Goal: Transaction & Acquisition: Purchase product/service

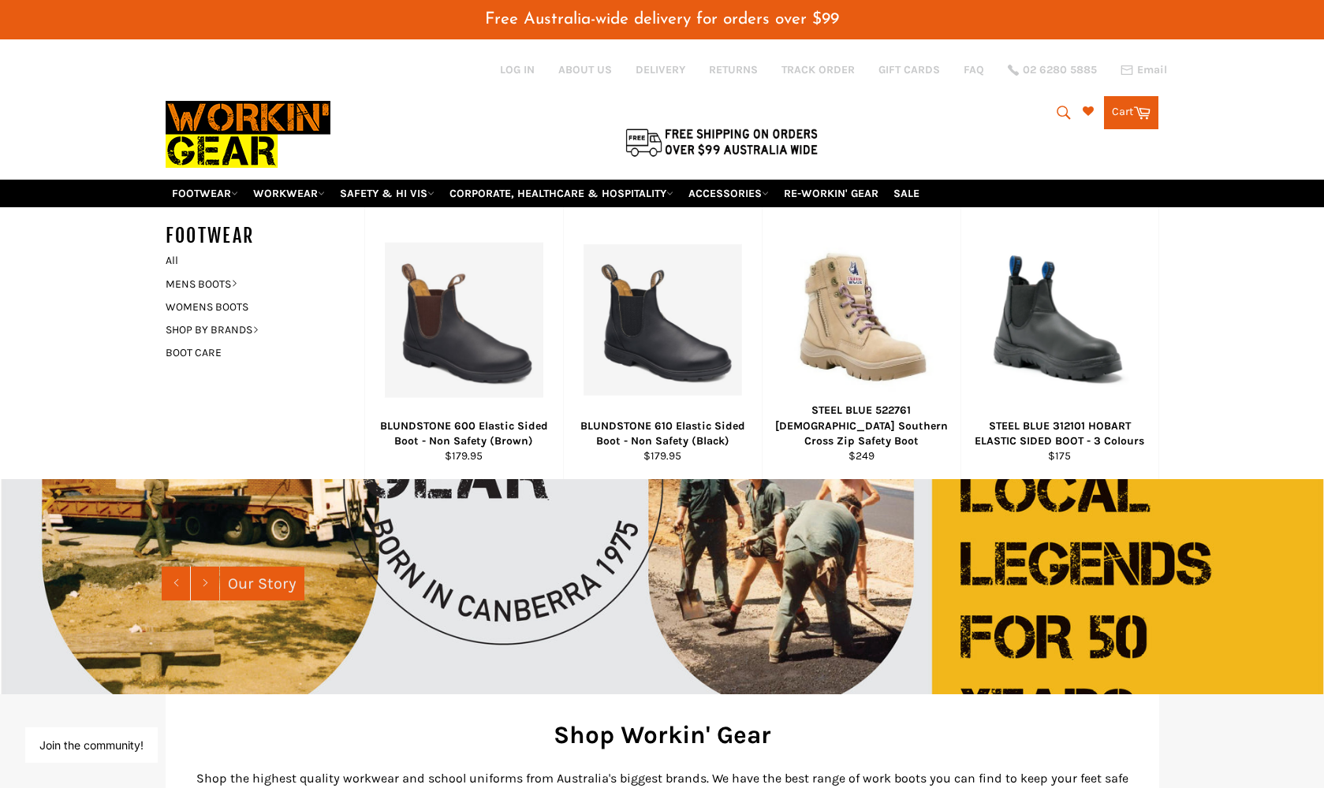
click at [216, 242] on h5 "FOOTWEAR" at bounding box center [265, 236] width 199 height 26
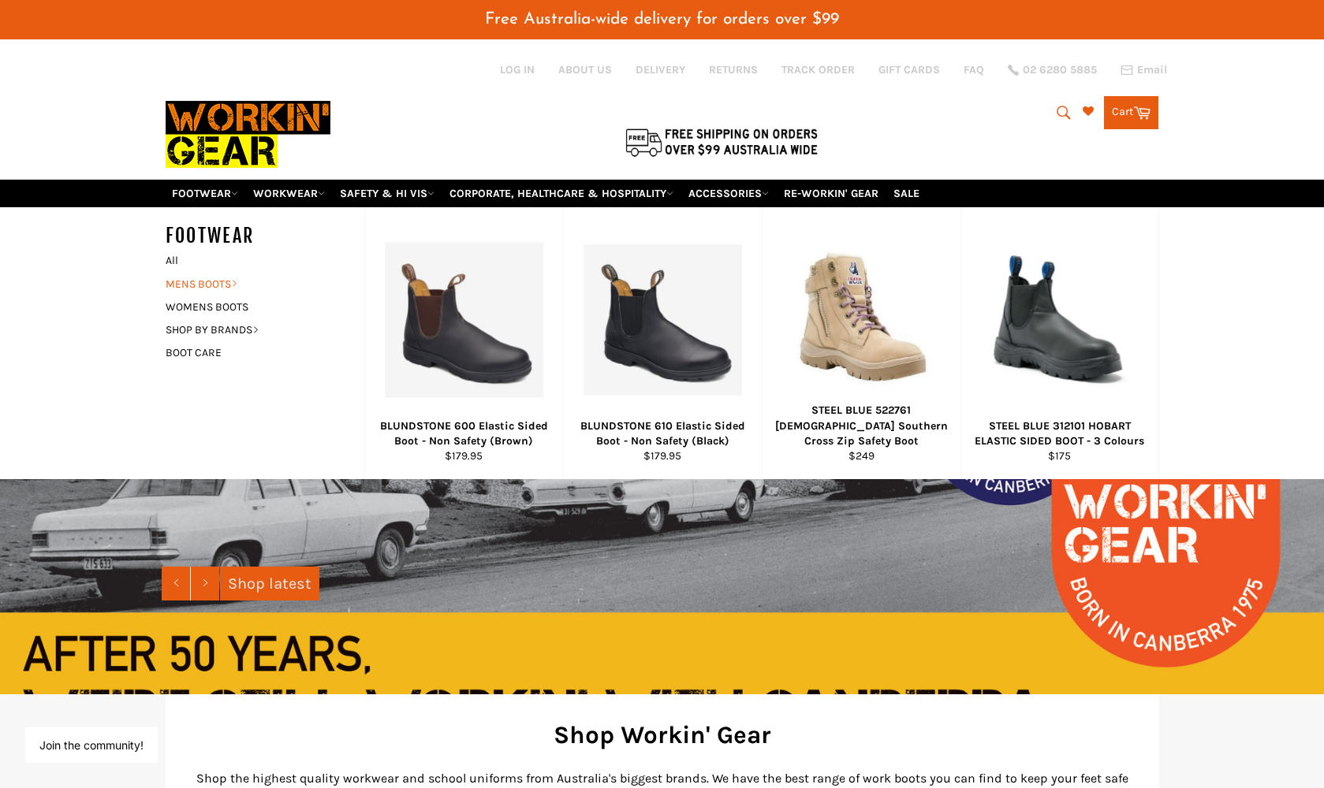
click at [225, 284] on link "MENS BOOTS" at bounding box center [253, 284] width 191 height 23
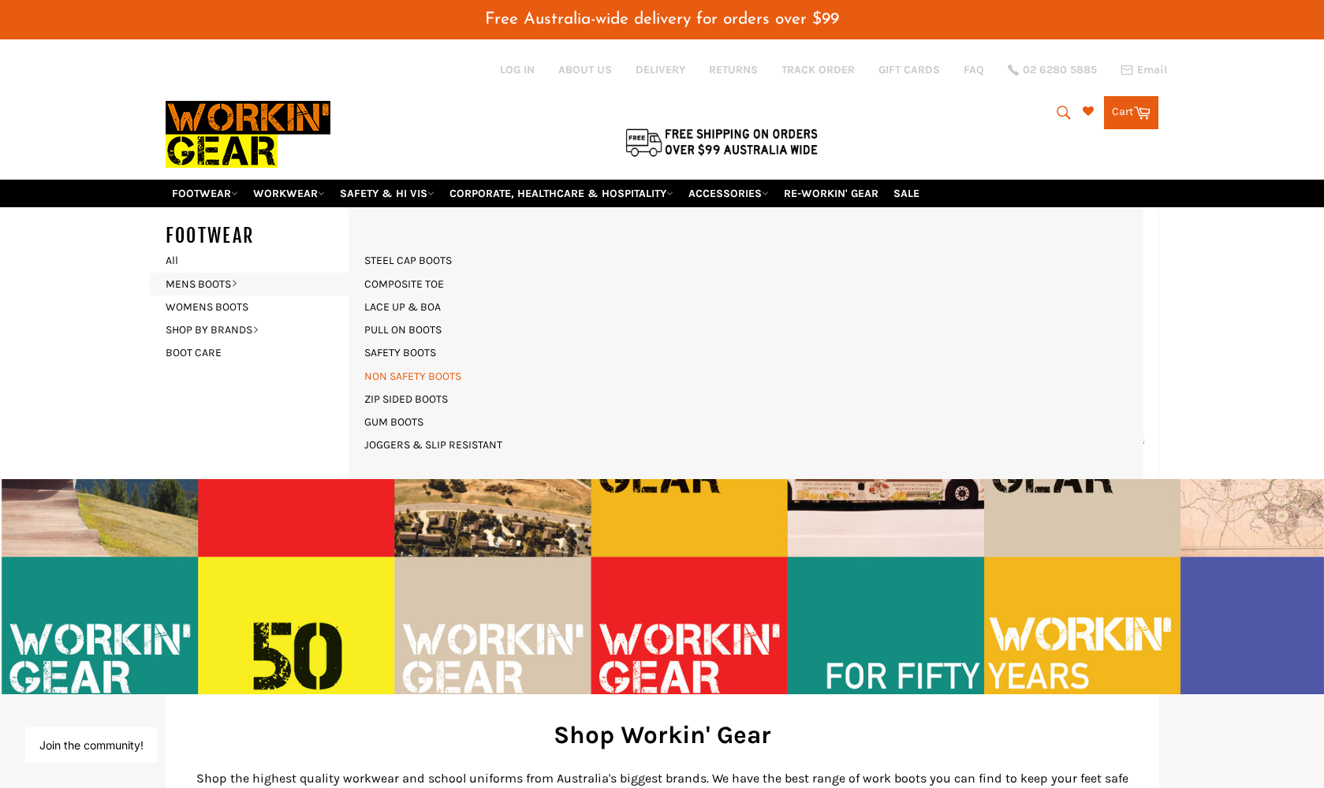
click at [400, 371] on link "NON SAFETY BOOTS" at bounding box center [412, 376] width 113 height 23
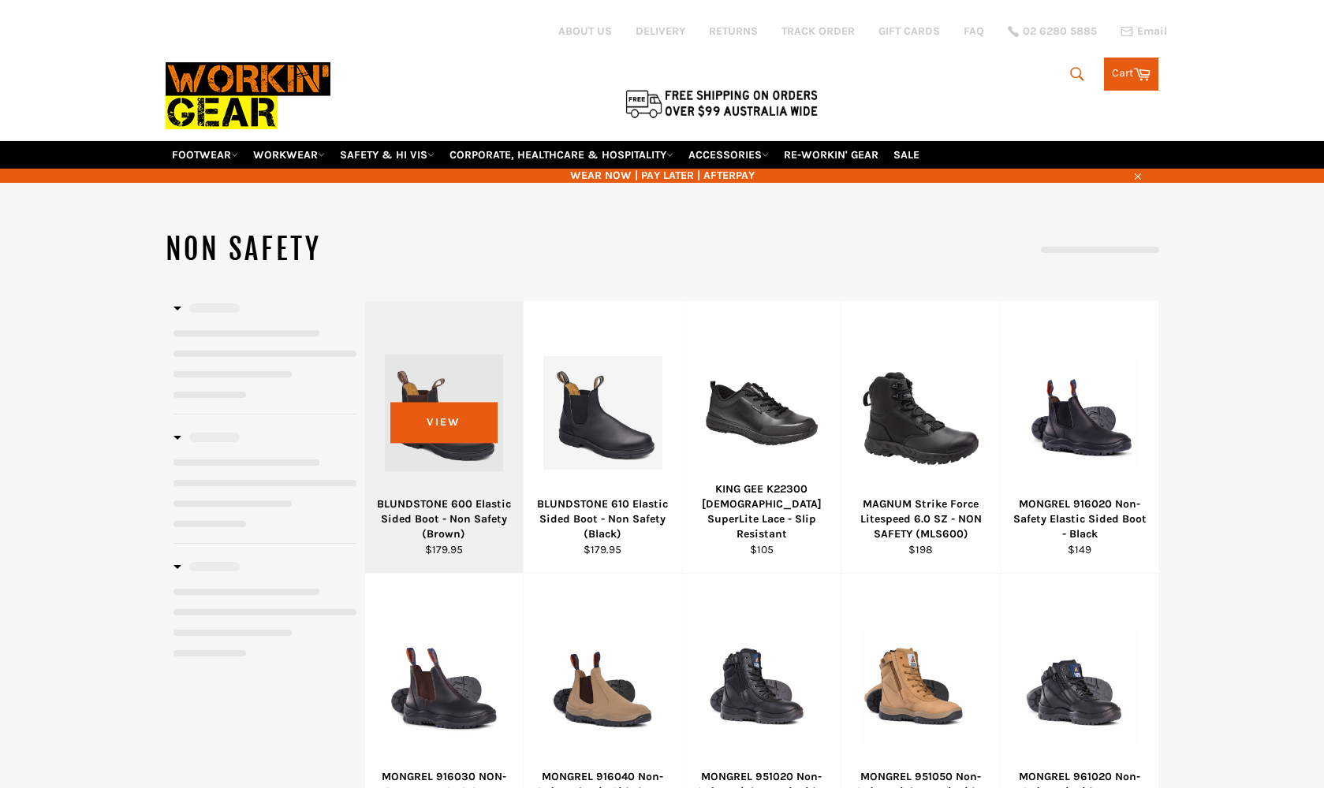
select select "**********"
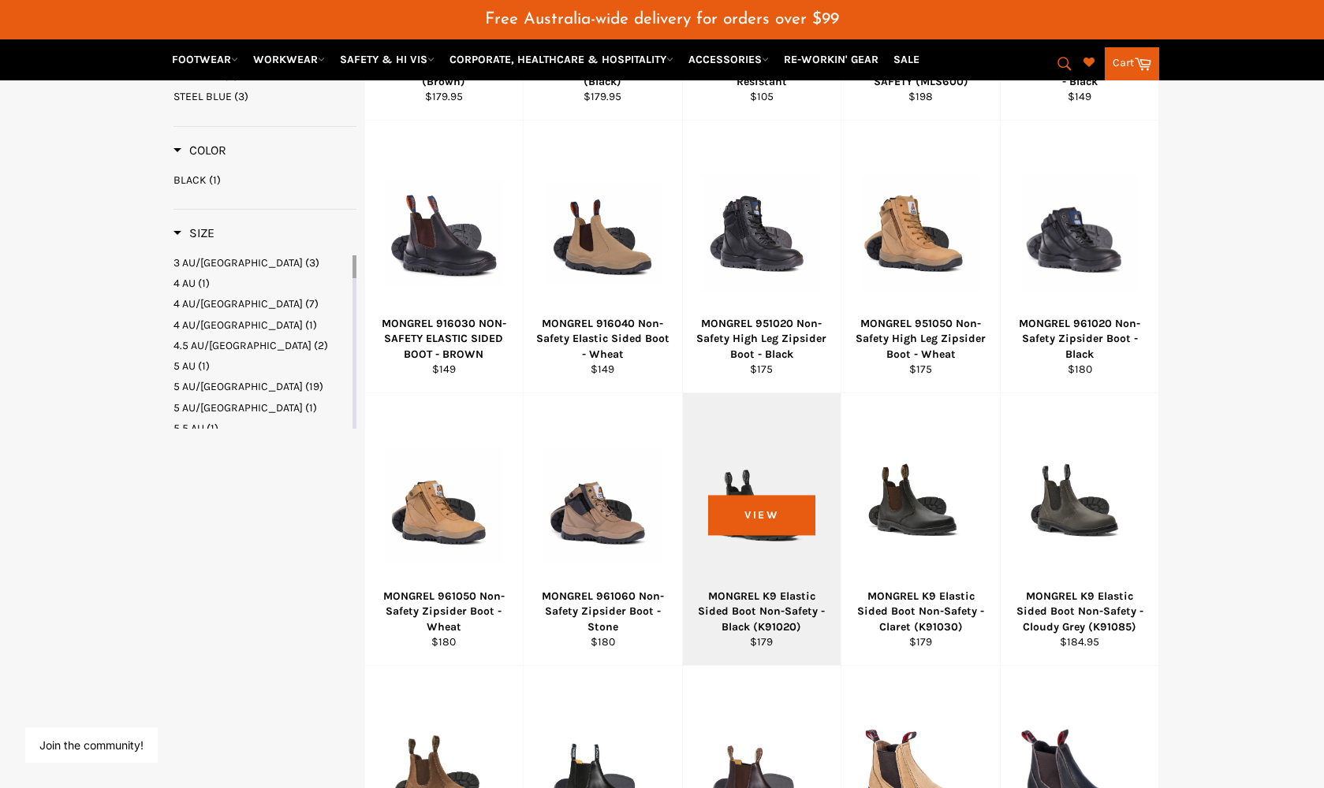
scroll to position [488, 0]
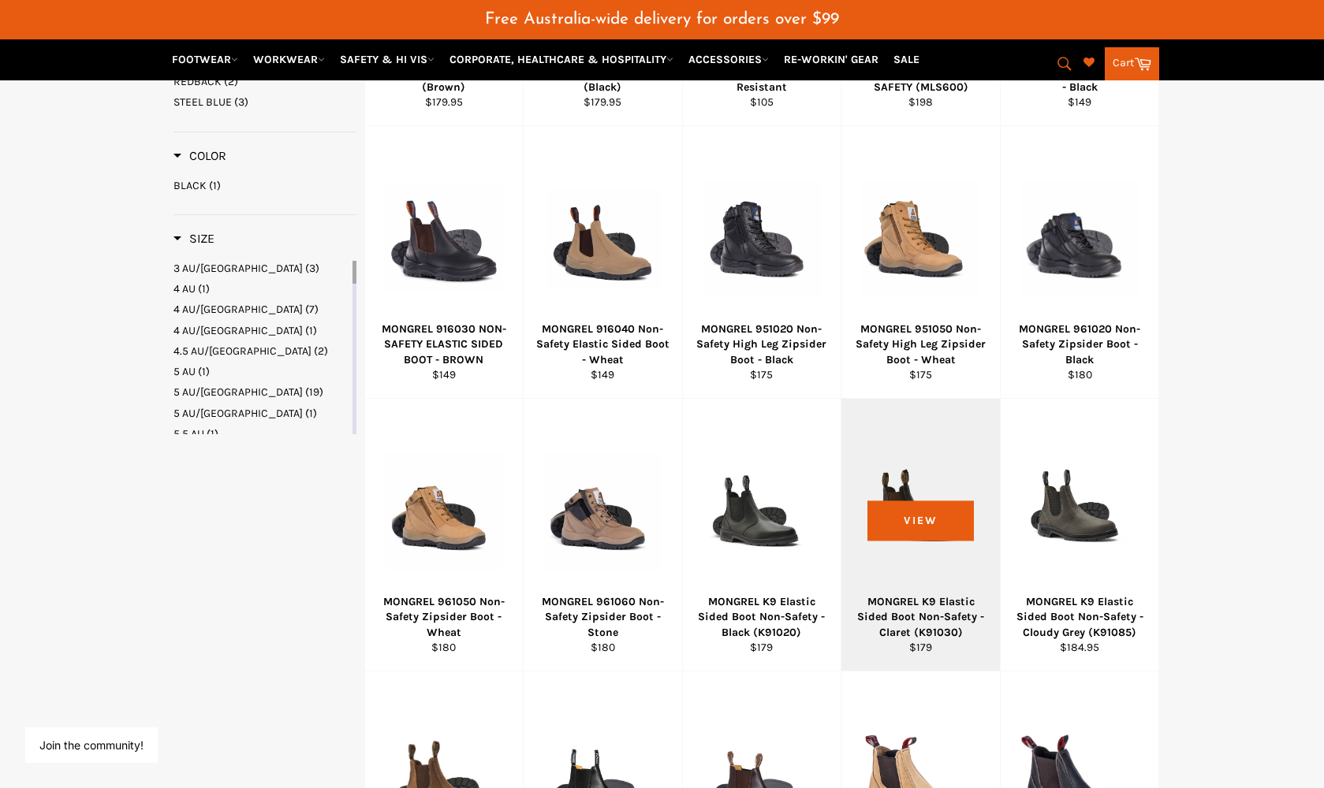
click at [917, 613] on div "MONGREL K9 Elastic Sided Boot Non-Safety - Claret (K91030)" at bounding box center [920, 617] width 139 height 46
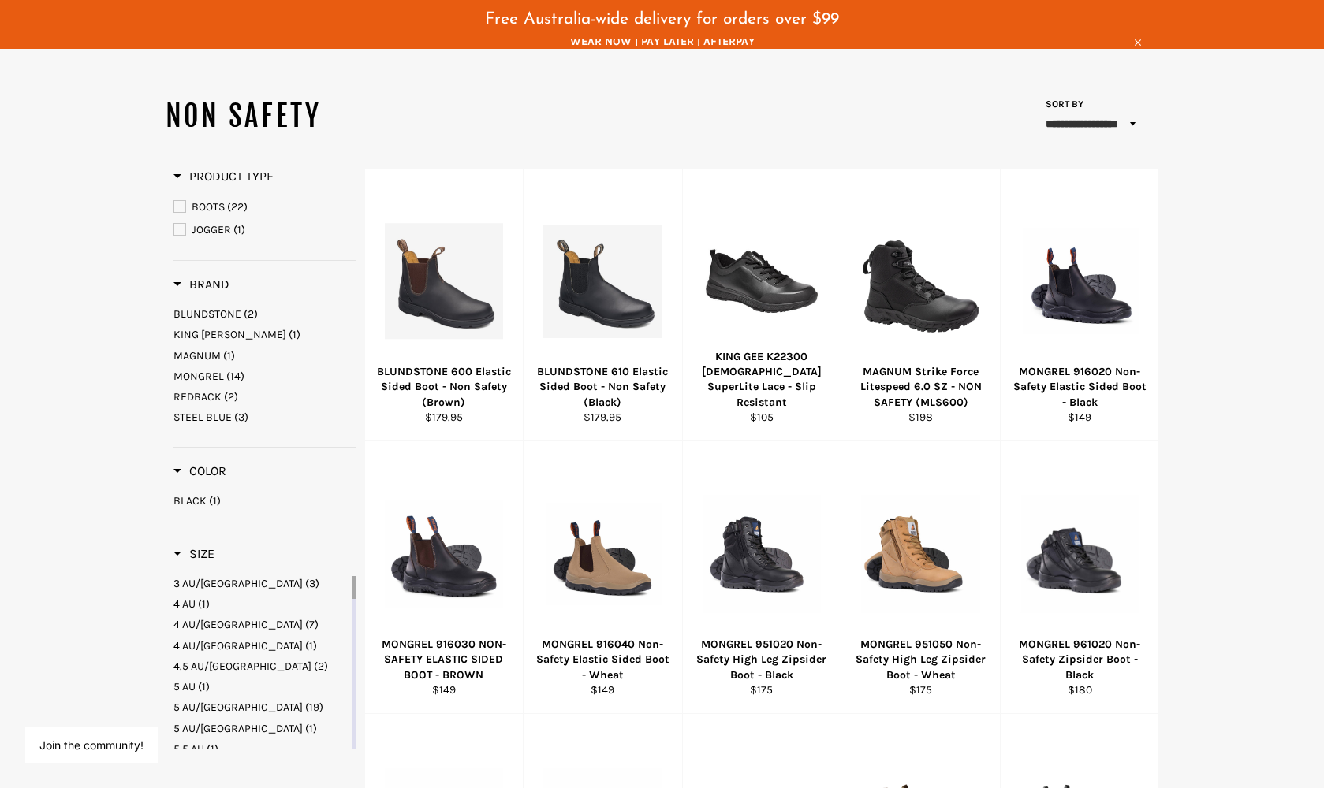
scroll to position [175, 0]
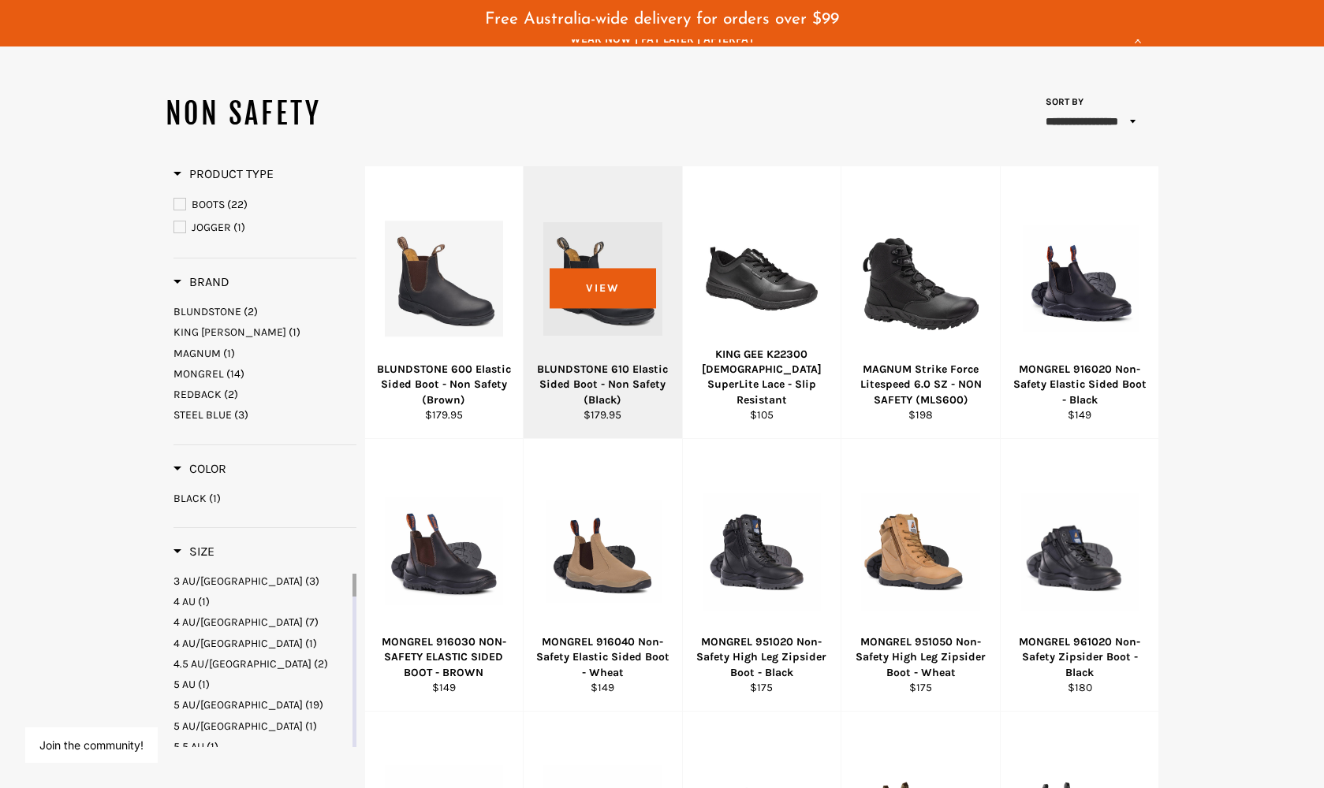
click at [604, 373] on div "BLUNDSTONE 610 Elastic Sided Boot - Non Safety (Black)" at bounding box center [603, 385] width 139 height 46
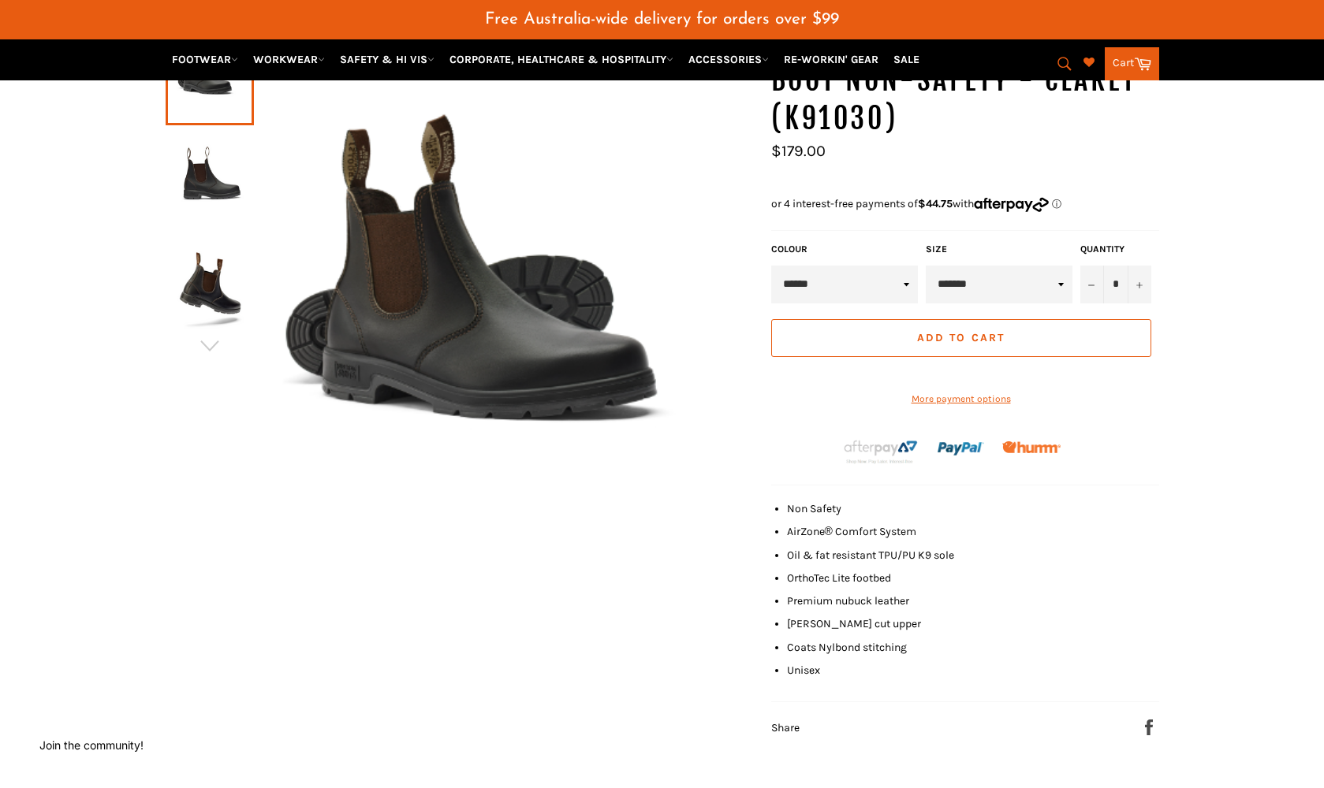
scroll to position [205, 0]
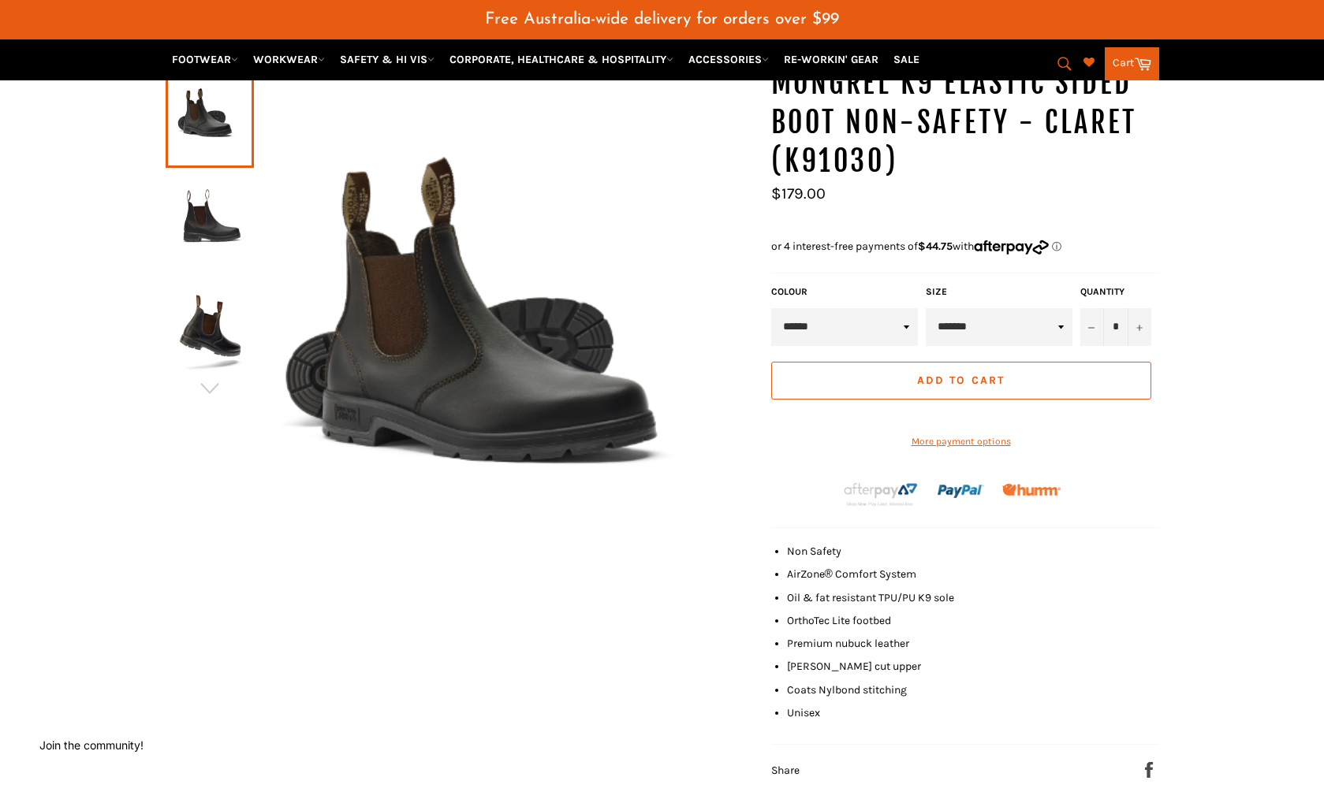
click at [201, 328] on img at bounding box center [209, 328] width 73 height 87
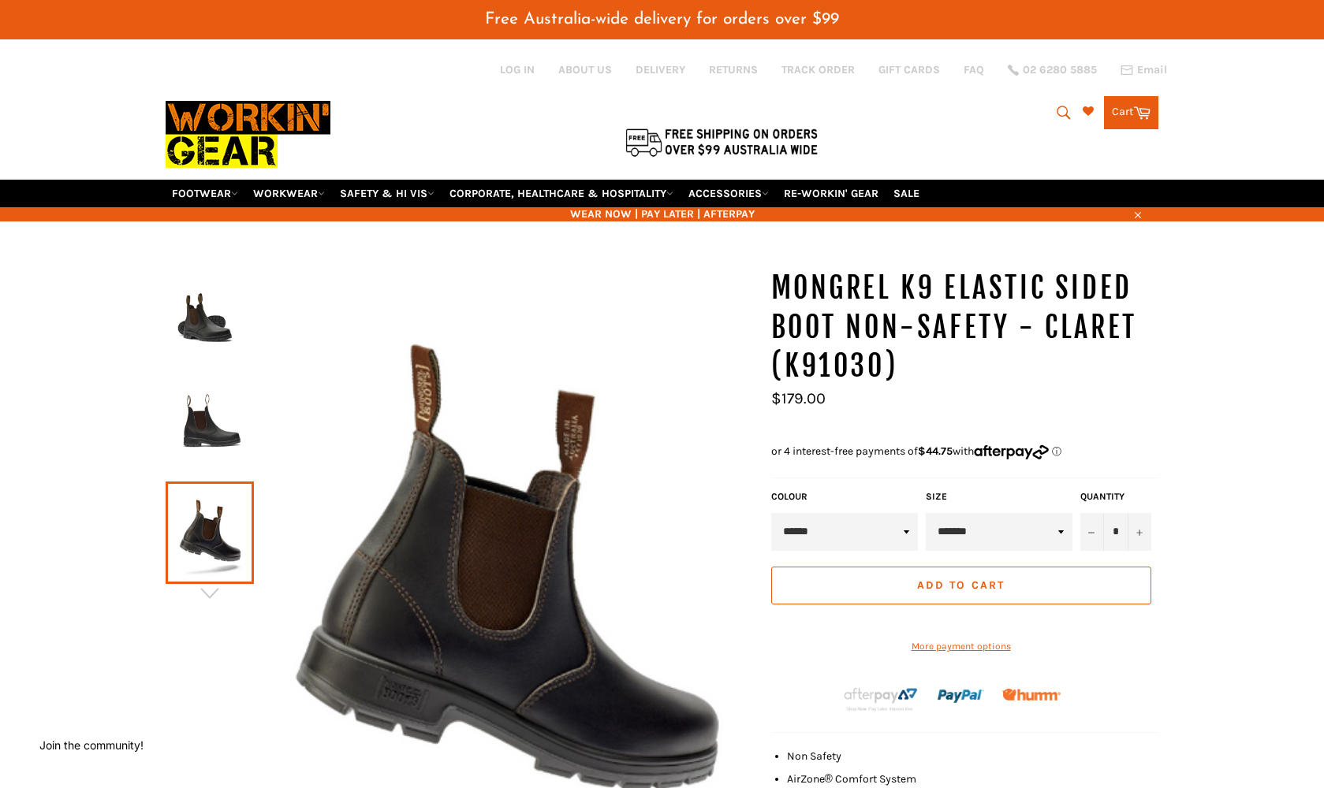
scroll to position [0, 0]
click at [201, 328] on img at bounding box center [209, 321] width 73 height 87
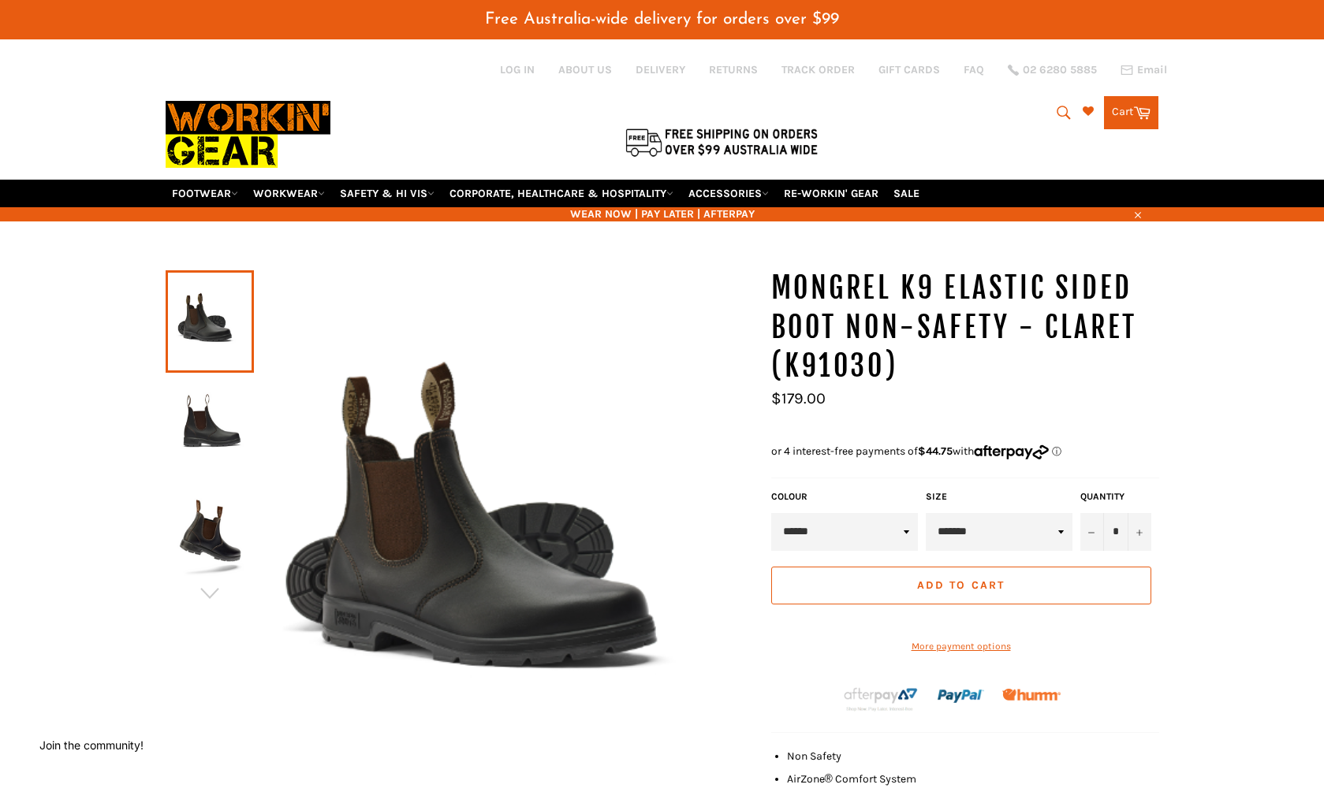
click at [207, 422] on img at bounding box center [209, 427] width 73 height 87
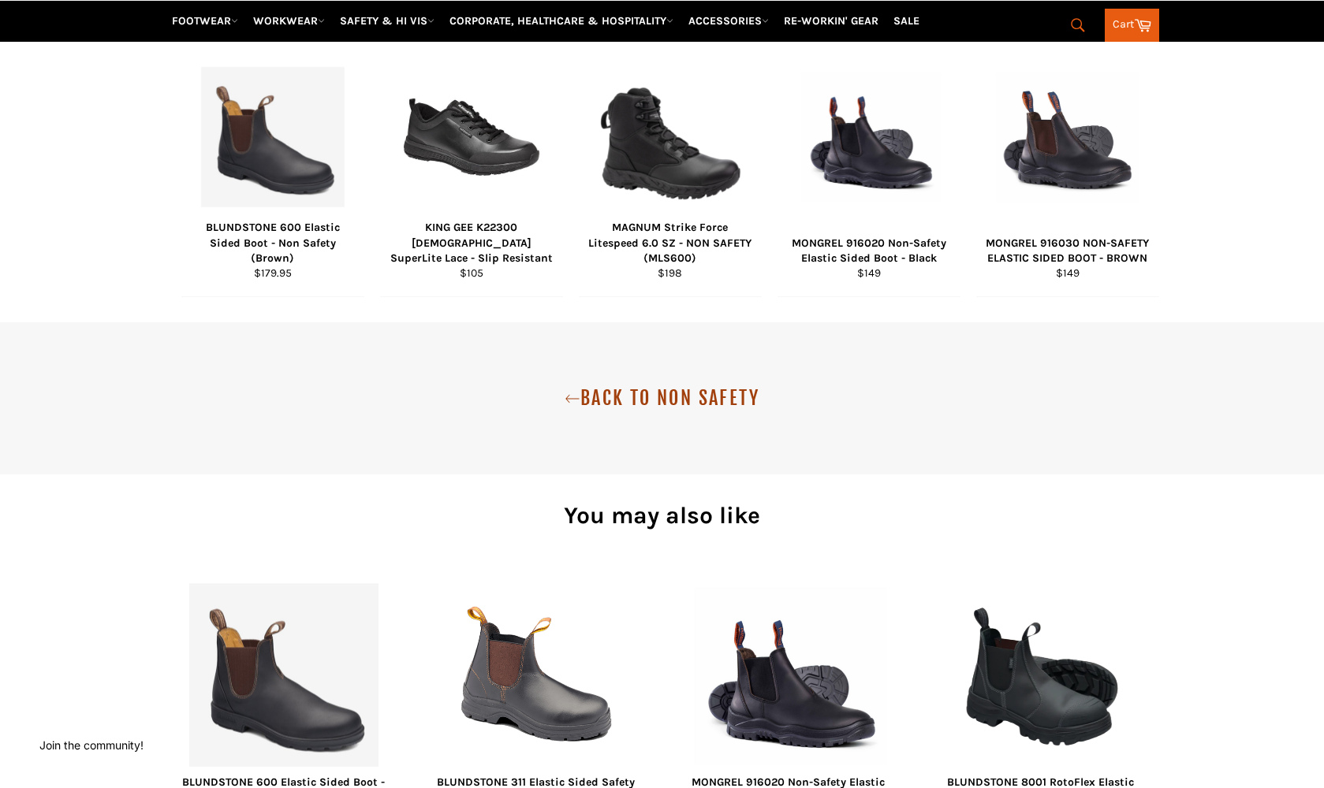
scroll to position [1149, 0]
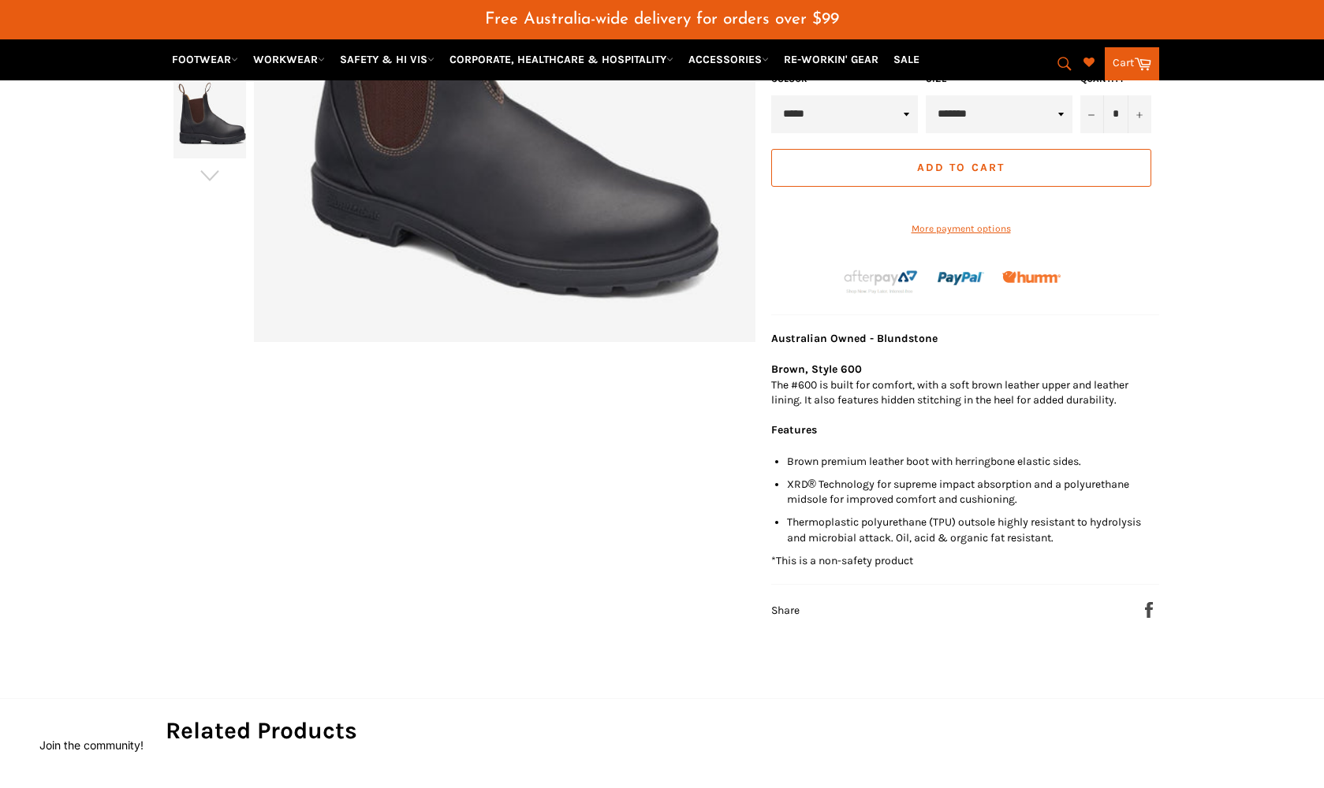
scroll to position [445, 0]
